Goal: Entertainment & Leisure: Consume media (video, audio)

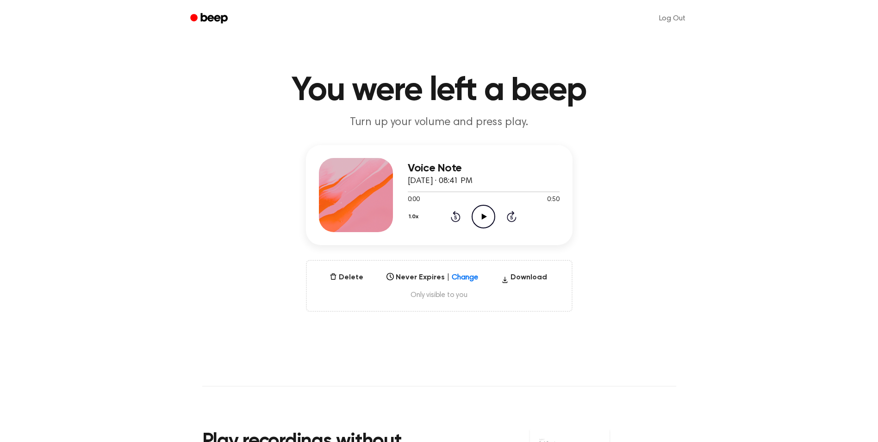
click at [483, 216] on icon at bounding box center [484, 216] width 5 height 6
click at [481, 219] on icon "Play Audio" at bounding box center [484, 217] width 24 height 24
click at [480, 215] on icon "Play Audio" at bounding box center [484, 217] width 24 height 24
click at [482, 215] on icon at bounding box center [484, 216] width 5 height 6
click at [483, 215] on icon at bounding box center [484, 216] width 5 height 6
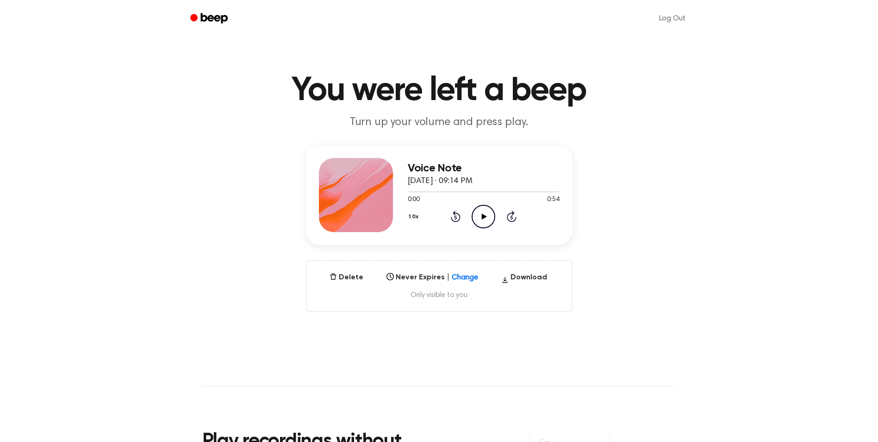
click at [489, 219] on icon "Play Audio" at bounding box center [484, 217] width 24 height 24
click at [483, 217] on icon at bounding box center [484, 216] width 5 height 6
click at [486, 217] on icon at bounding box center [484, 216] width 5 height 6
click at [485, 215] on icon at bounding box center [484, 216] width 5 height 6
click at [486, 217] on icon "Play Audio" at bounding box center [484, 217] width 24 height 24
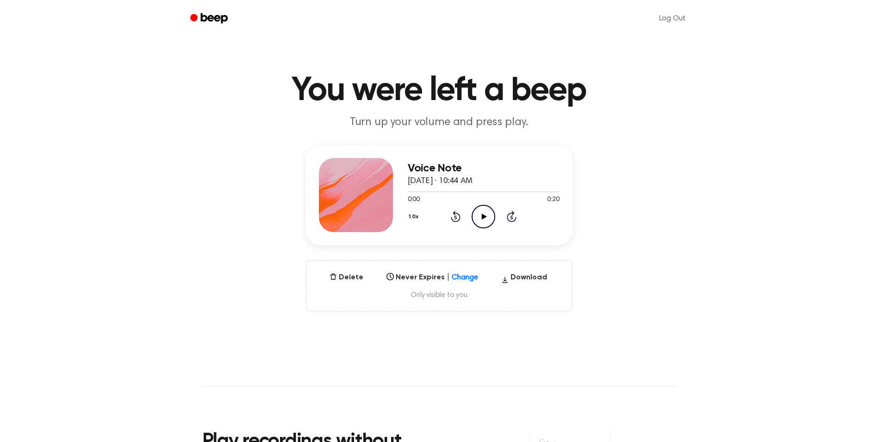
click at [479, 213] on icon "Play Audio" at bounding box center [484, 217] width 24 height 24
click at [484, 211] on icon "Play Audio" at bounding box center [484, 217] width 24 height 24
drag, startPoint x: 486, startPoint y: 218, endPoint x: 519, endPoint y: 245, distance: 43.4
click at [486, 218] on icon "Play Audio" at bounding box center [484, 217] width 24 height 24
click at [485, 218] on icon "Play Audio" at bounding box center [484, 217] width 24 height 24
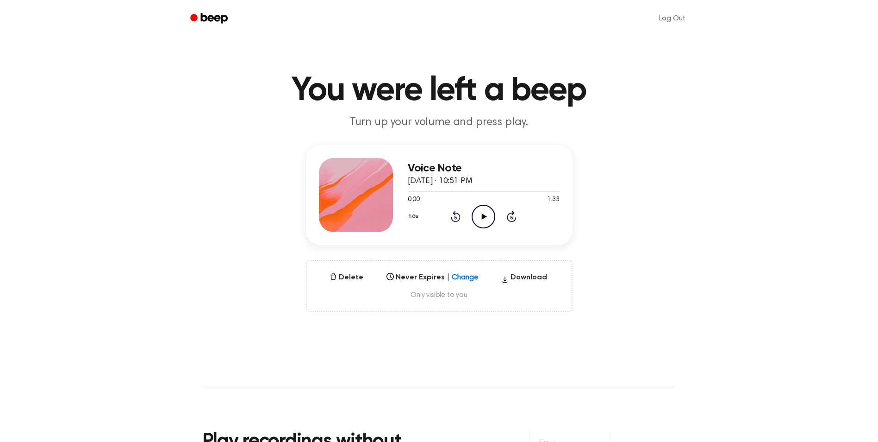
click at [487, 216] on icon "Play Audio" at bounding box center [484, 217] width 24 height 24
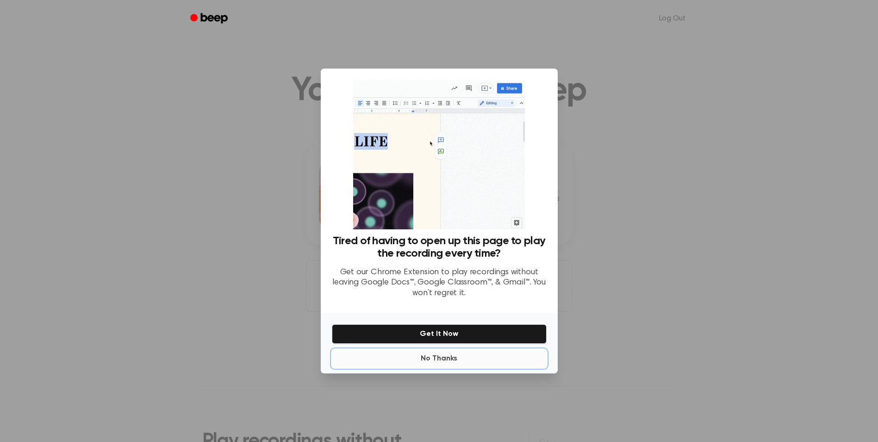
click at [444, 359] on button "No Thanks" at bounding box center [439, 358] width 215 height 19
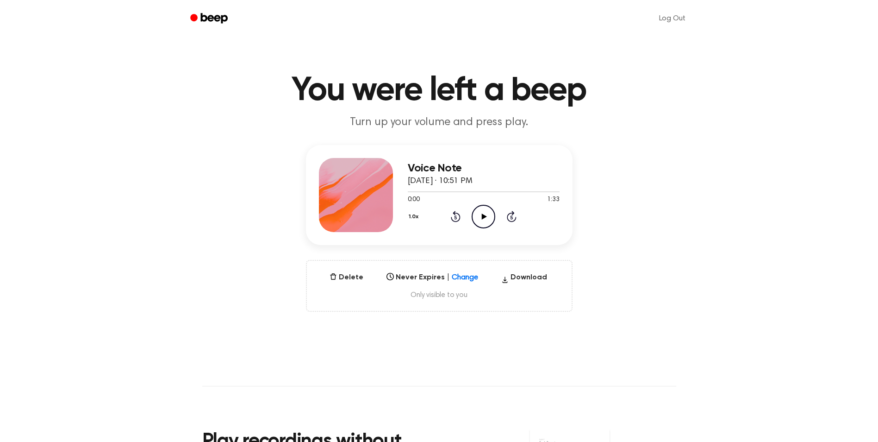
click at [482, 215] on icon at bounding box center [484, 216] width 5 height 6
drag, startPoint x: 492, startPoint y: 210, endPoint x: 491, endPoint y: 229, distance: 18.5
click at [492, 210] on icon "Play Audio" at bounding box center [484, 217] width 24 height 24
click at [487, 213] on icon "Play Audio" at bounding box center [484, 217] width 24 height 24
drag, startPoint x: 486, startPoint y: 219, endPoint x: 495, endPoint y: 222, distance: 10.4
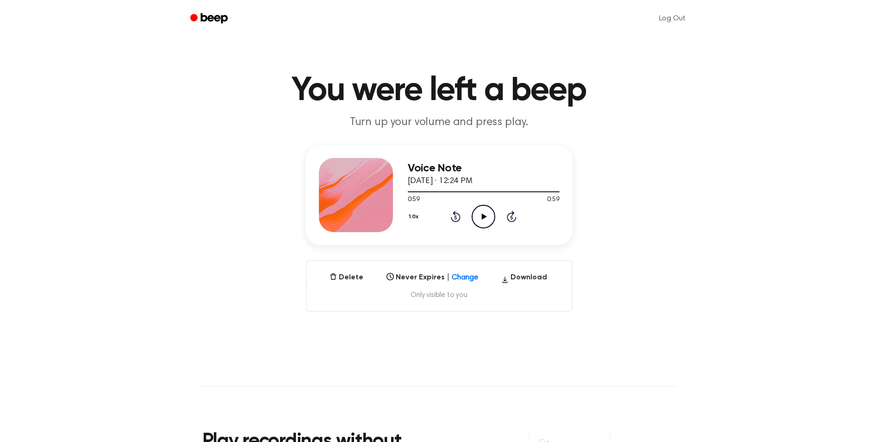
click at [487, 219] on icon "Play Audio" at bounding box center [484, 217] width 24 height 24
click at [479, 216] on icon "Play Audio" at bounding box center [484, 217] width 24 height 24
click at [479, 213] on icon "Play Audio" at bounding box center [484, 217] width 24 height 24
click at [679, 125] on header "You were left a beep Turn up your volume and press play." at bounding box center [439, 102] width 856 height 56
